Goal: Navigation & Orientation: Go to known website

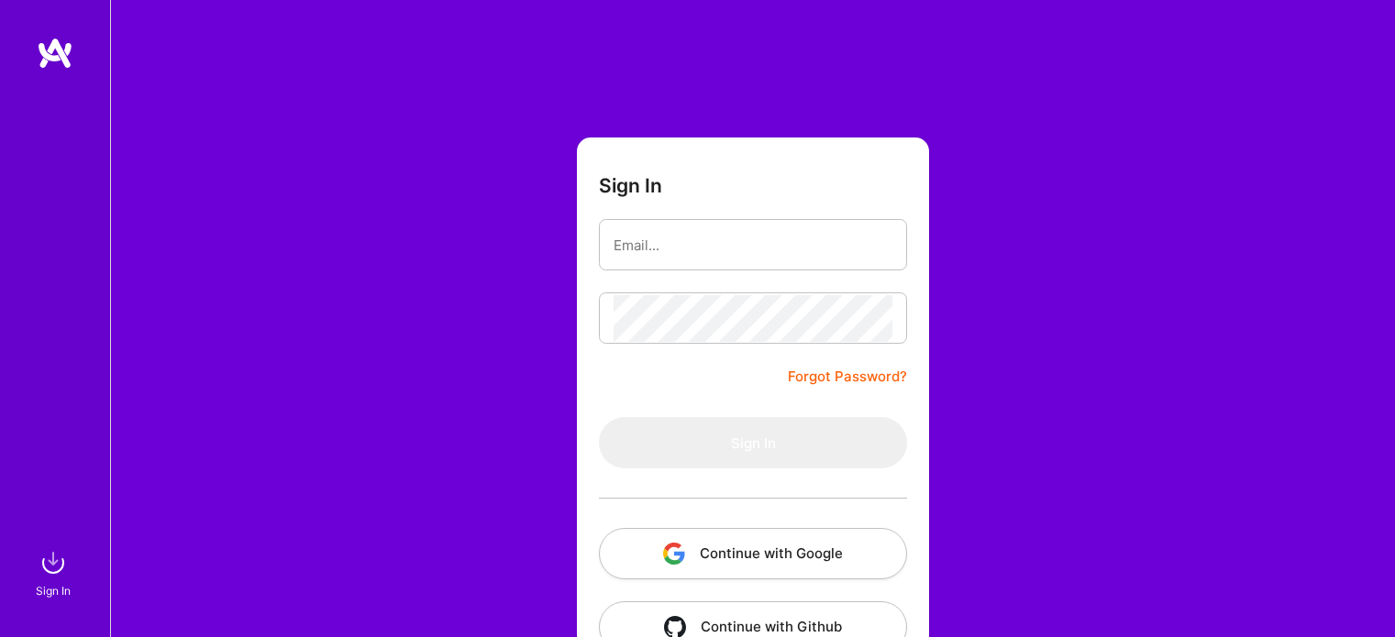
scroll to position [51, 0]
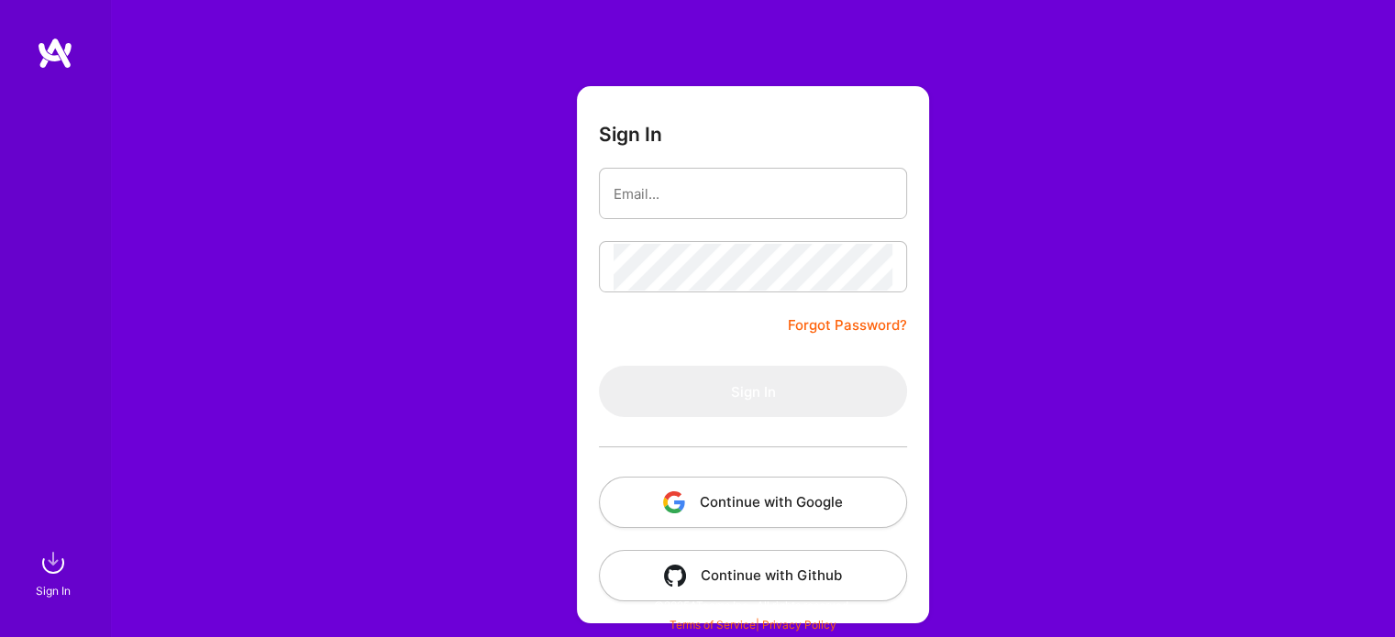
click at [715, 494] on button "Continue with Google" at bounding box center [753, 502] width 308 height 51
click at [831, 453] on form "Sign In Forgot Password? Sign In Continue with Google Continue with Github" at bounding box center [753, 354] width 352 height 537
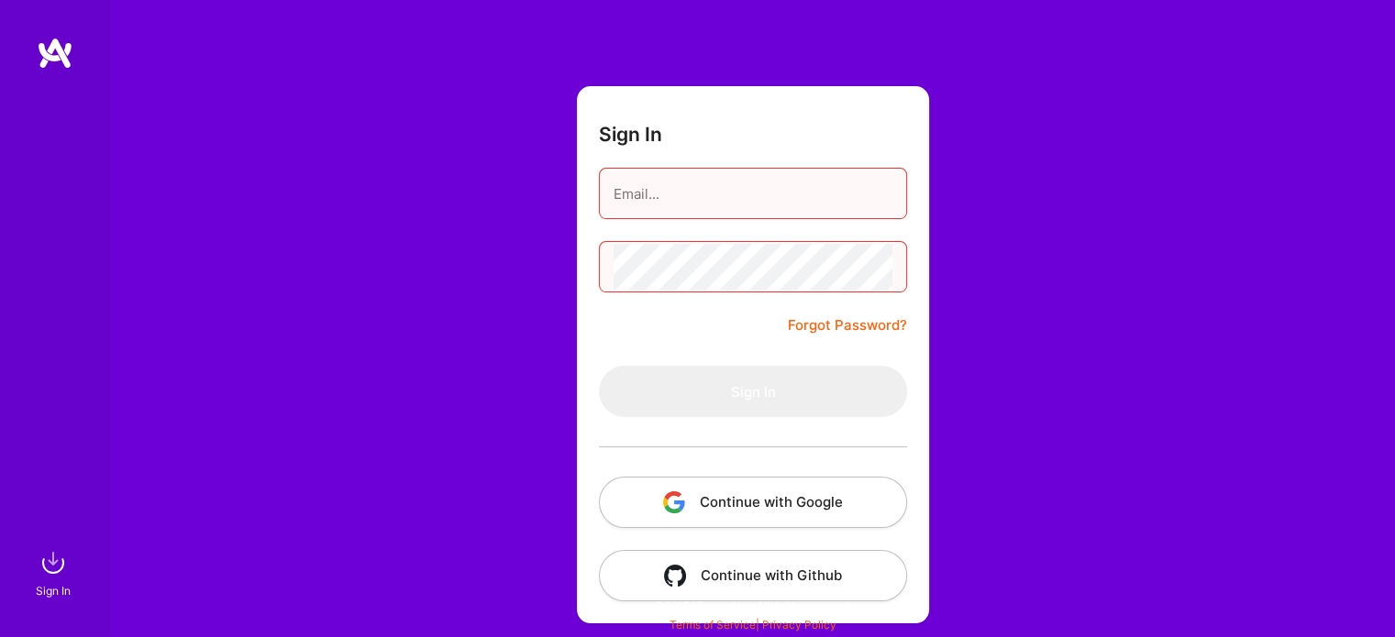
click at [786, 513] on button "Continue with Google" at bounding box center [753, 502] width 308 height 51
click at [47, 559] on img at bounding box center [53, 563] width 37 height 37
click at [1220, 574] on img at bounding box center [1223, 576] width 13 height 13
click at [715, 623] on link "Terms of Service" at bounding box center [712, 625] width 86 height 14
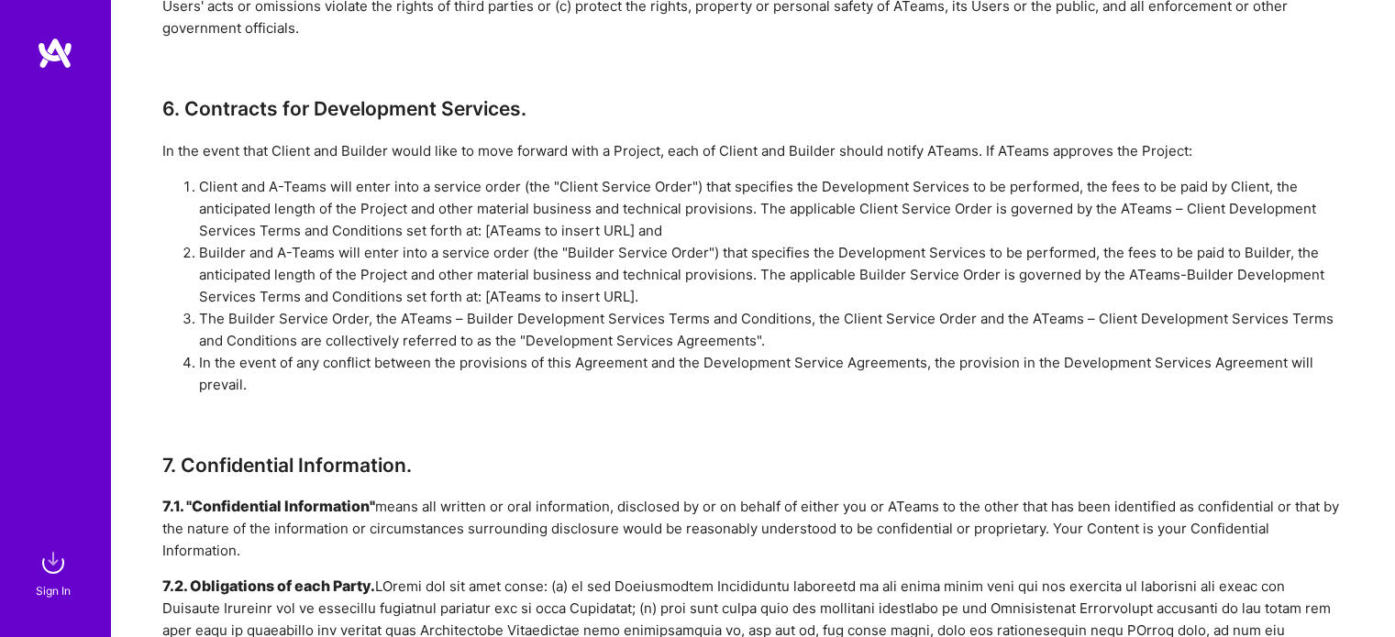
scroll to position [2590, 0]
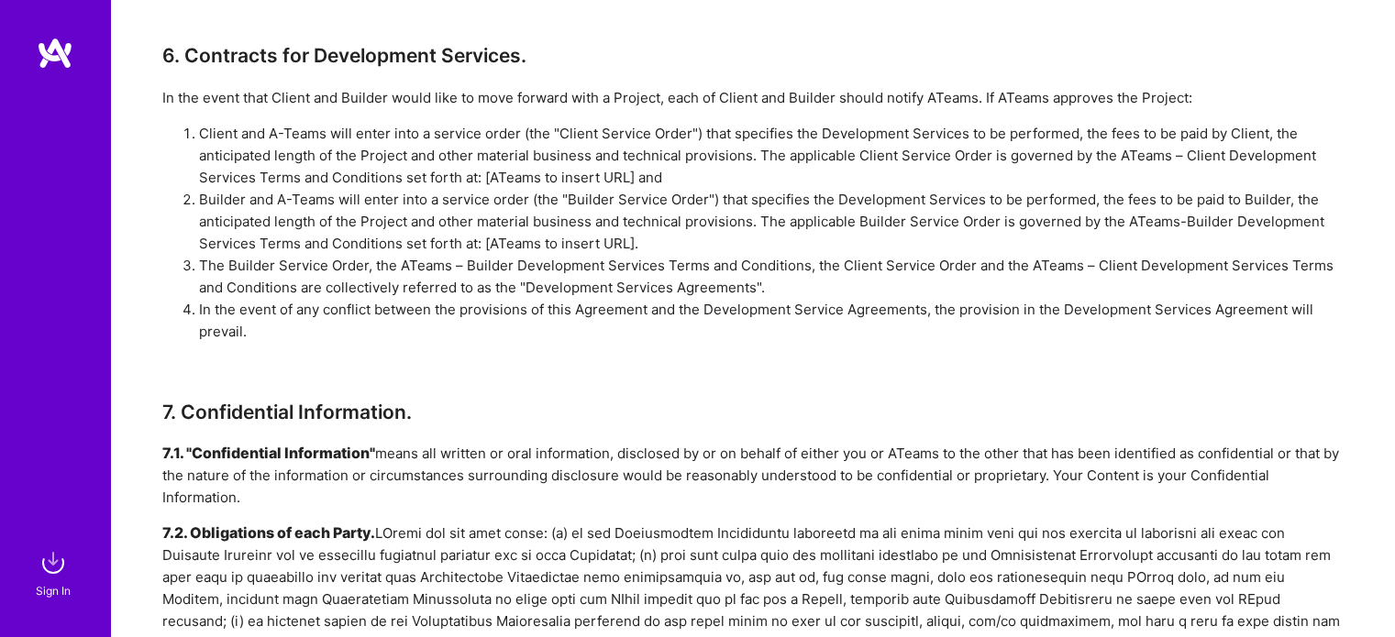
click at [55, 61] on img at bounding box center [55, 53] width 37 height 33
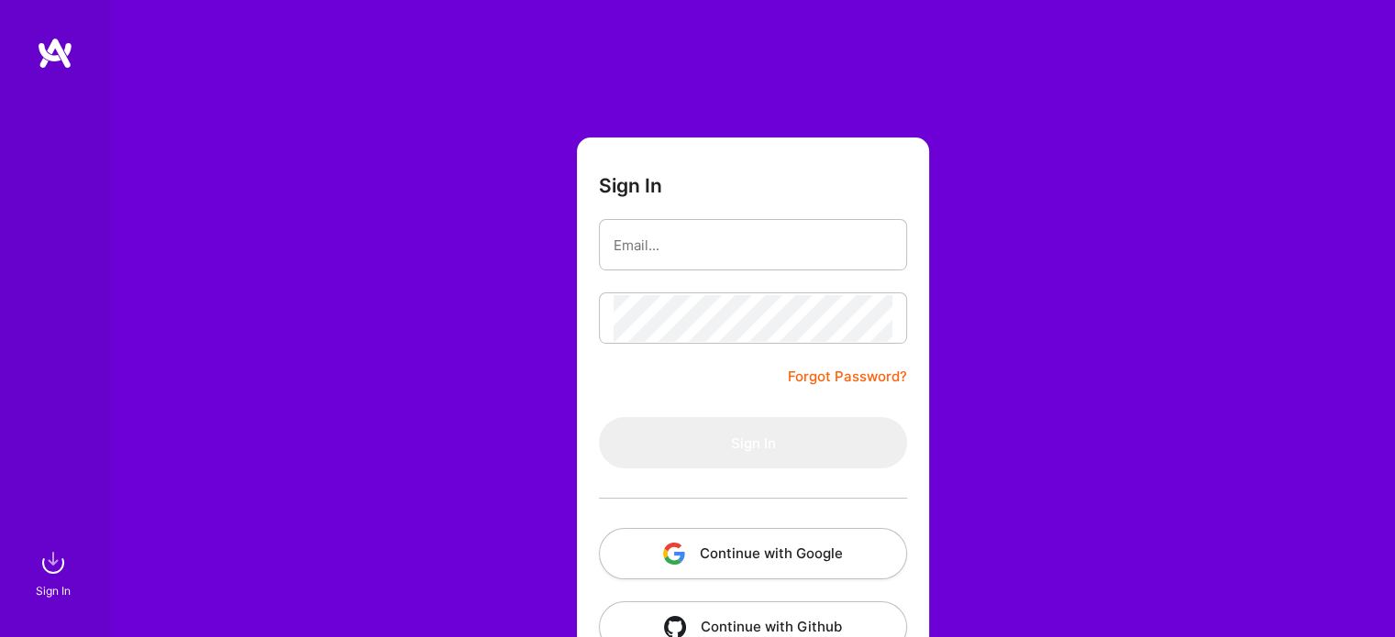
click at [55, 61] on img at bounding box center [55, 53] width 37 height 33
